Goal: Find specific page/section: Find specific page/section

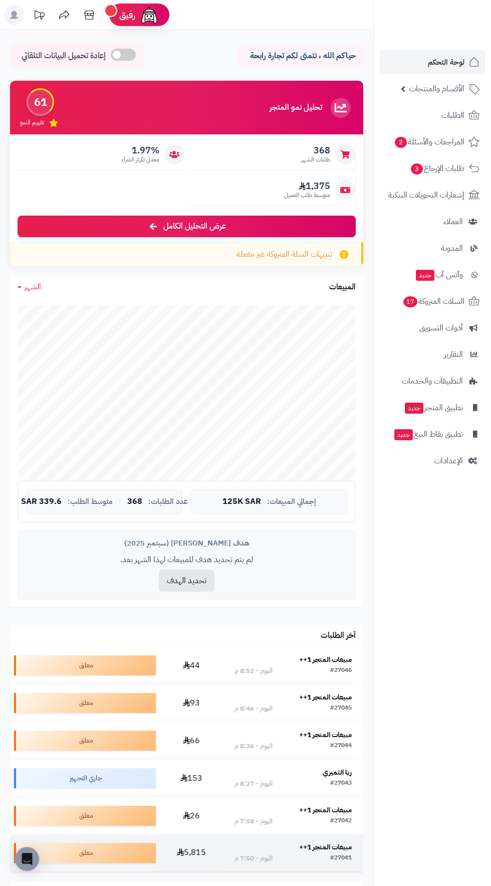
click at [330, 844] on strong "مبيعات المتجر 1++" at bounding box center [325, 846] width 53 height 11
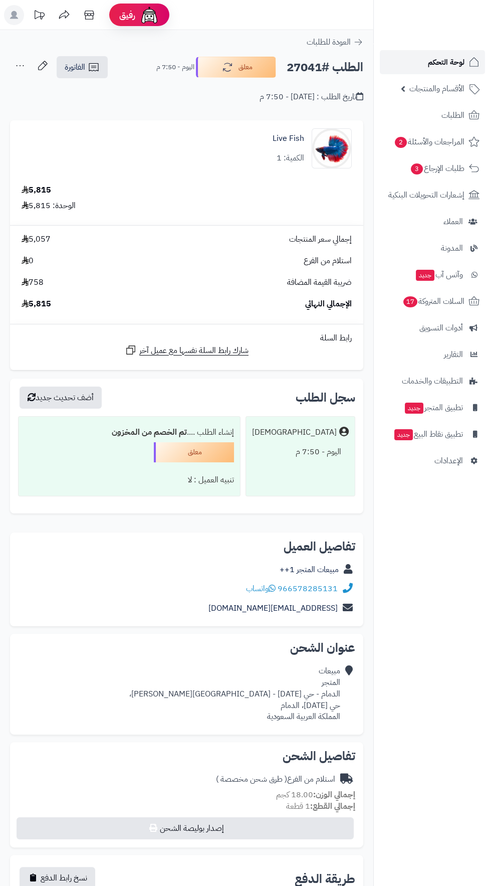
click at [455, 60] on span "لوحة التحكم" at bounding box center [446, 62] width 37 height 14
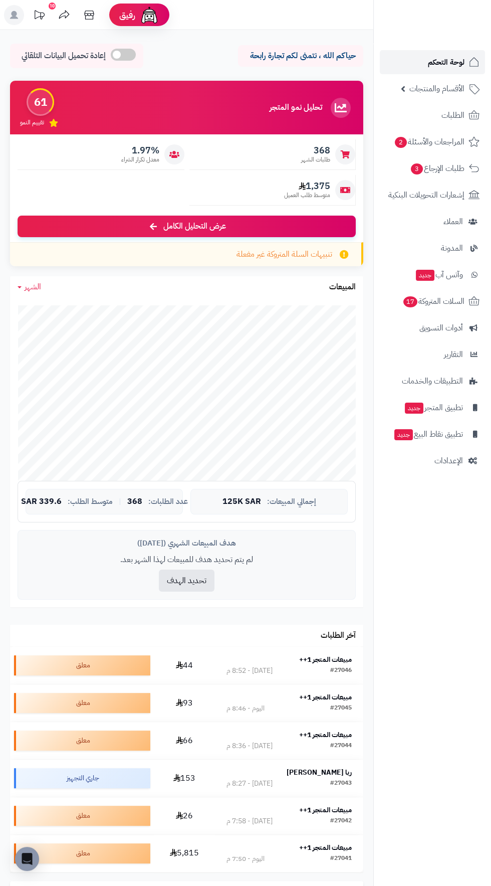
click at [461, 65] on span "لوحة التحكم" at bounding box center [446, 62] width 37 height 14
